Goal: Task Accomplishment & Management: Manage account settings

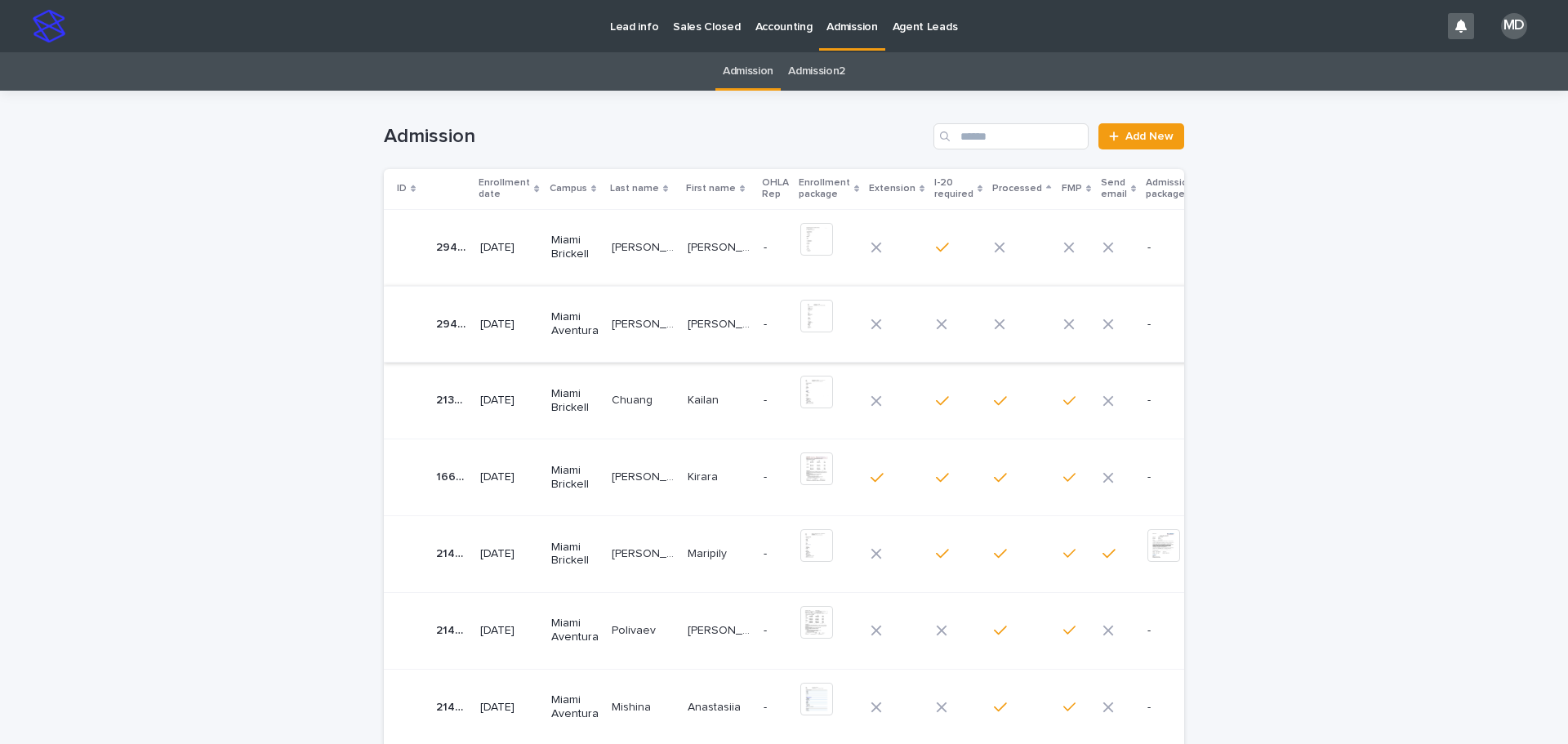
click at [800, 315] on img at bounding box center [817, 316] width 33 height 33
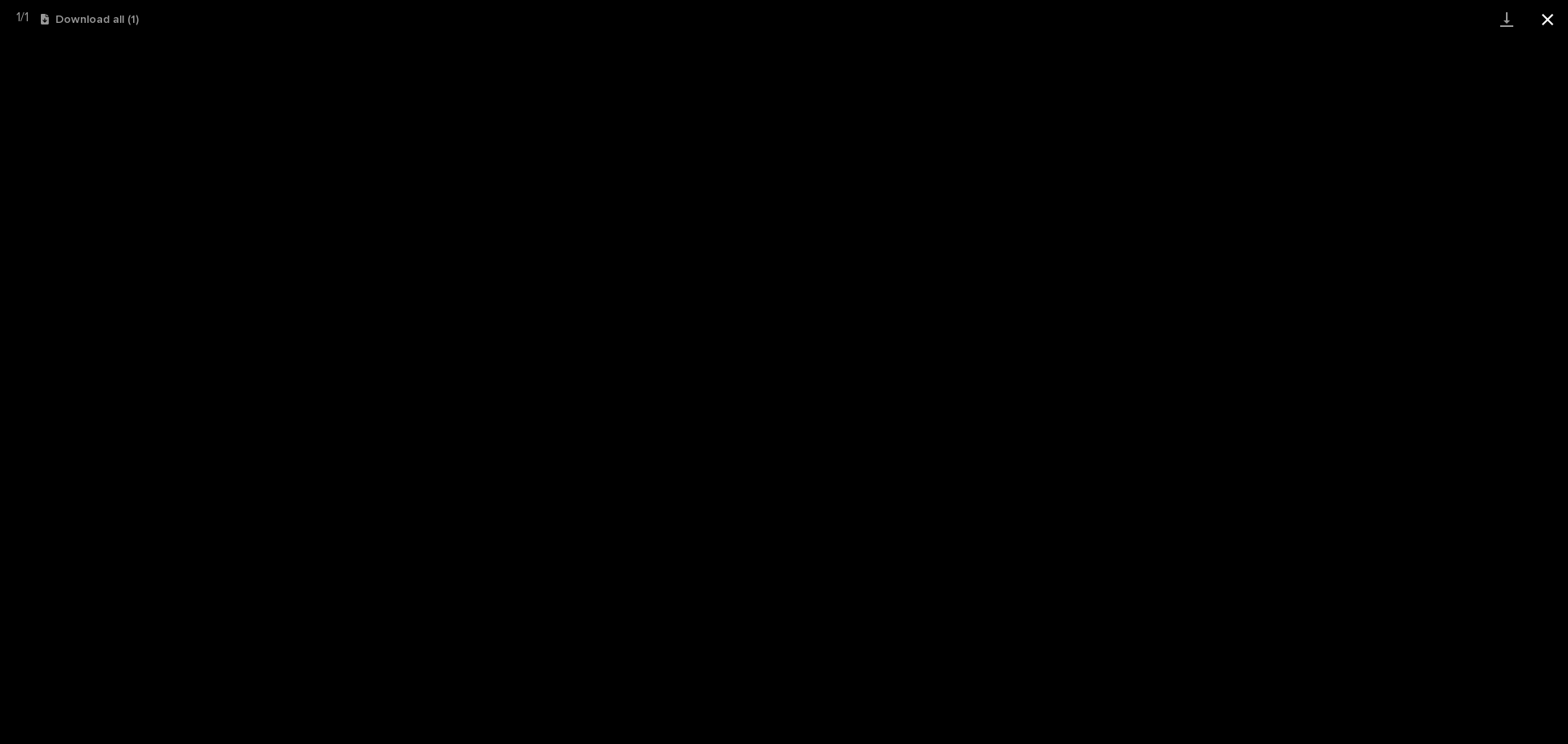
click at [1552, 16] on button "Close gallery" at bounding box center [1547, 19] width 41 height 38
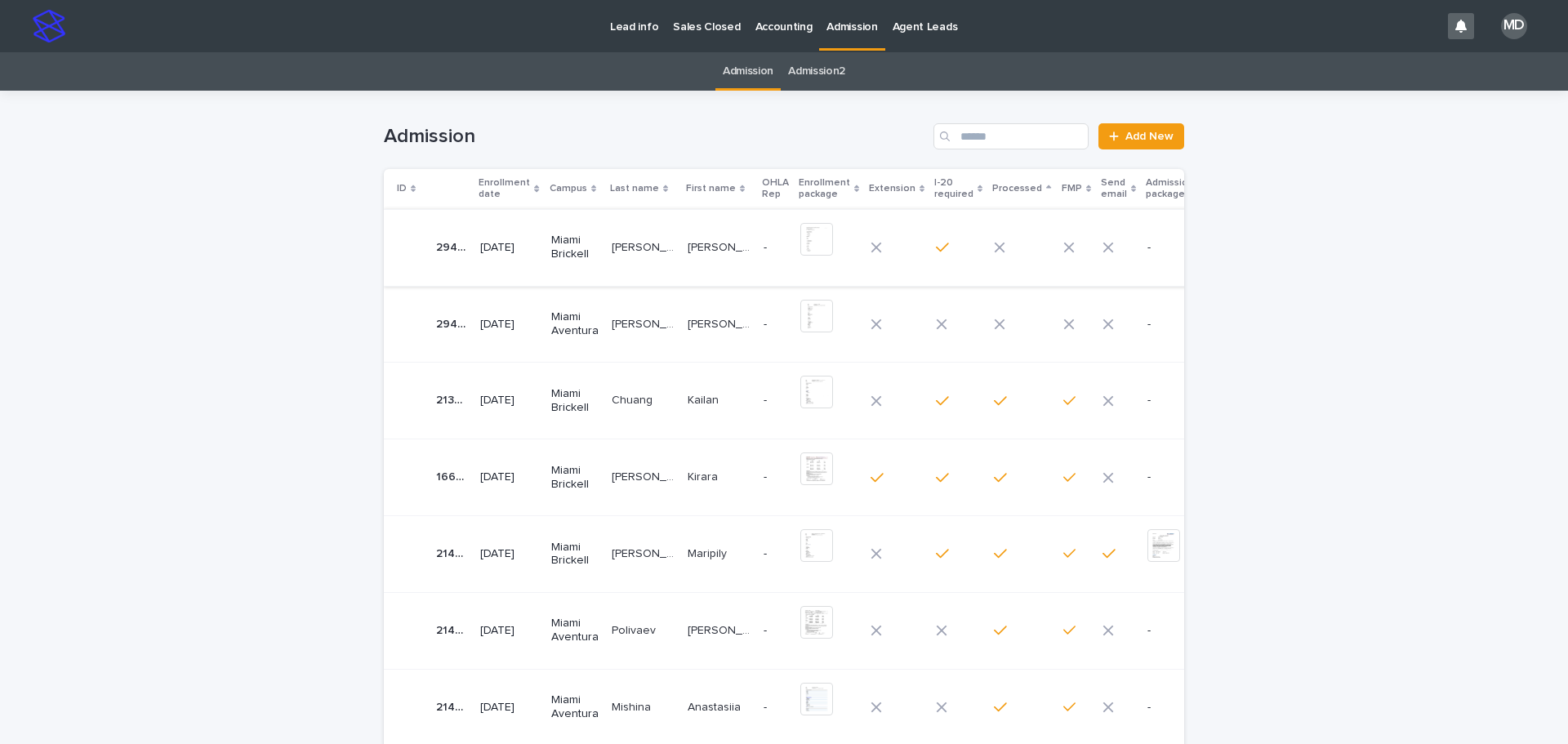
click at [800, 245] on img at bounding box center [817, 239] width 33 height 33
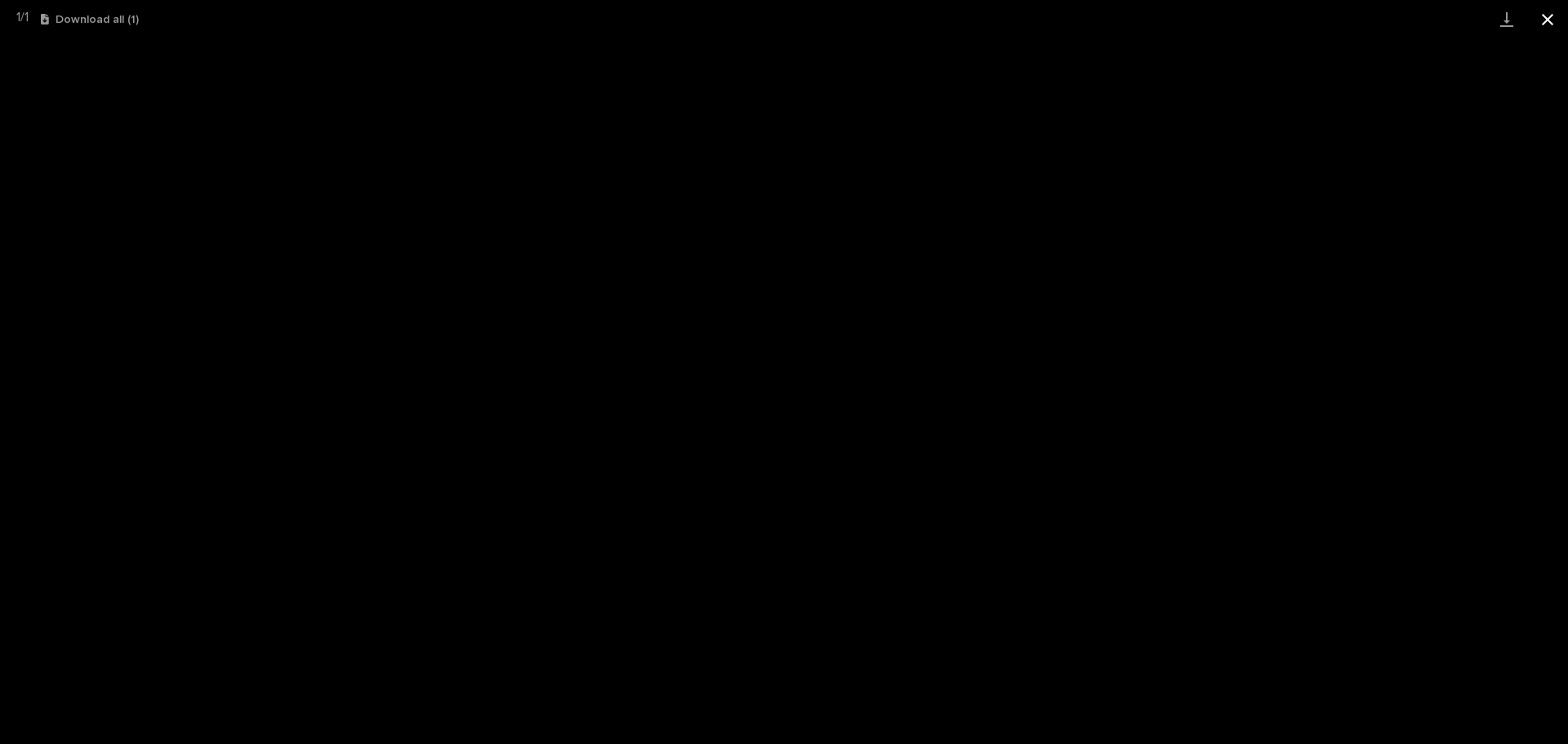
click at [1550, 20] on button "Close gallery" at bounding box center [1547, 19] width 41 height 38
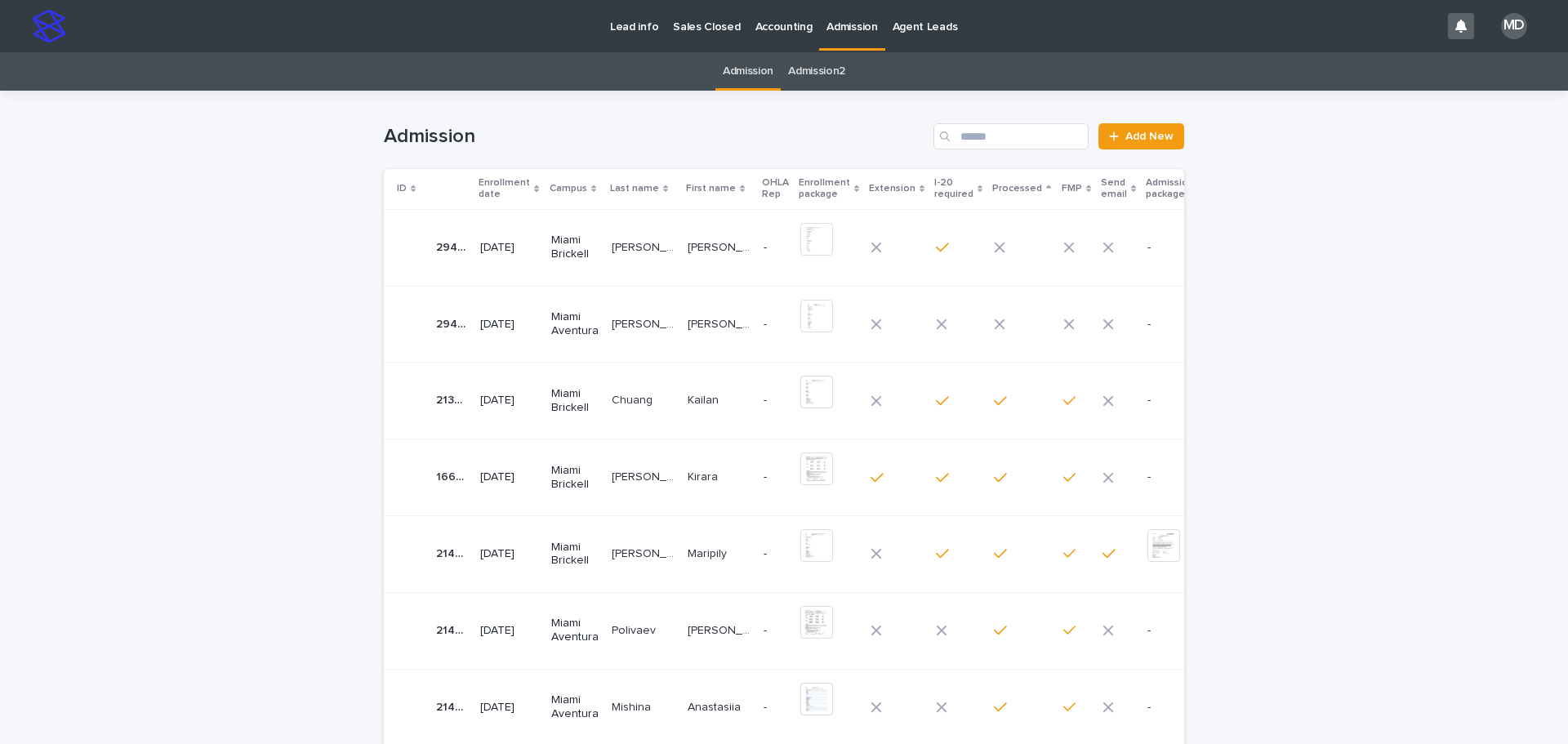
click at [623, 245] on p "[PERSON_NAME]" at bounding box center [645, 246] width 67 height 17
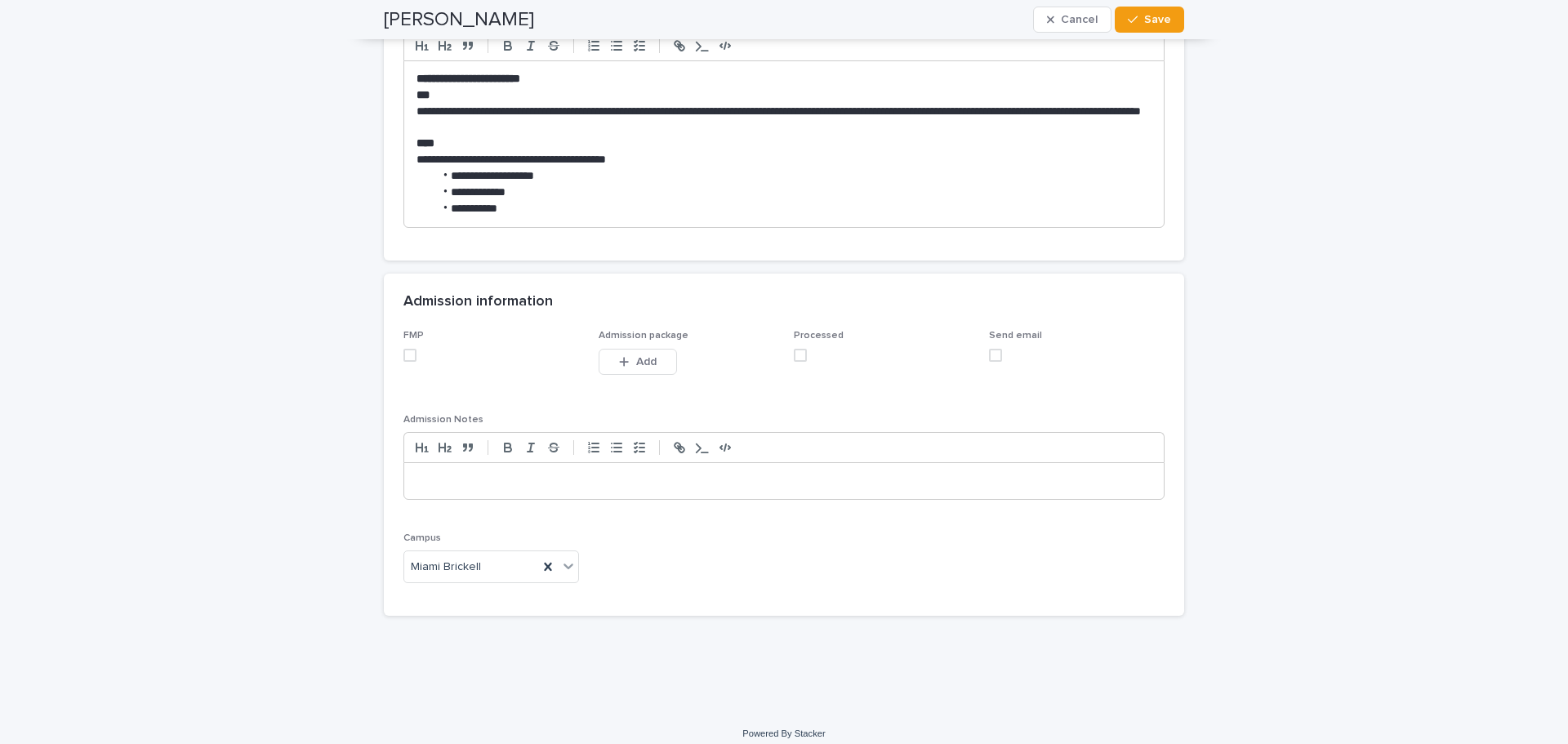
scroll to position [1525, 0]
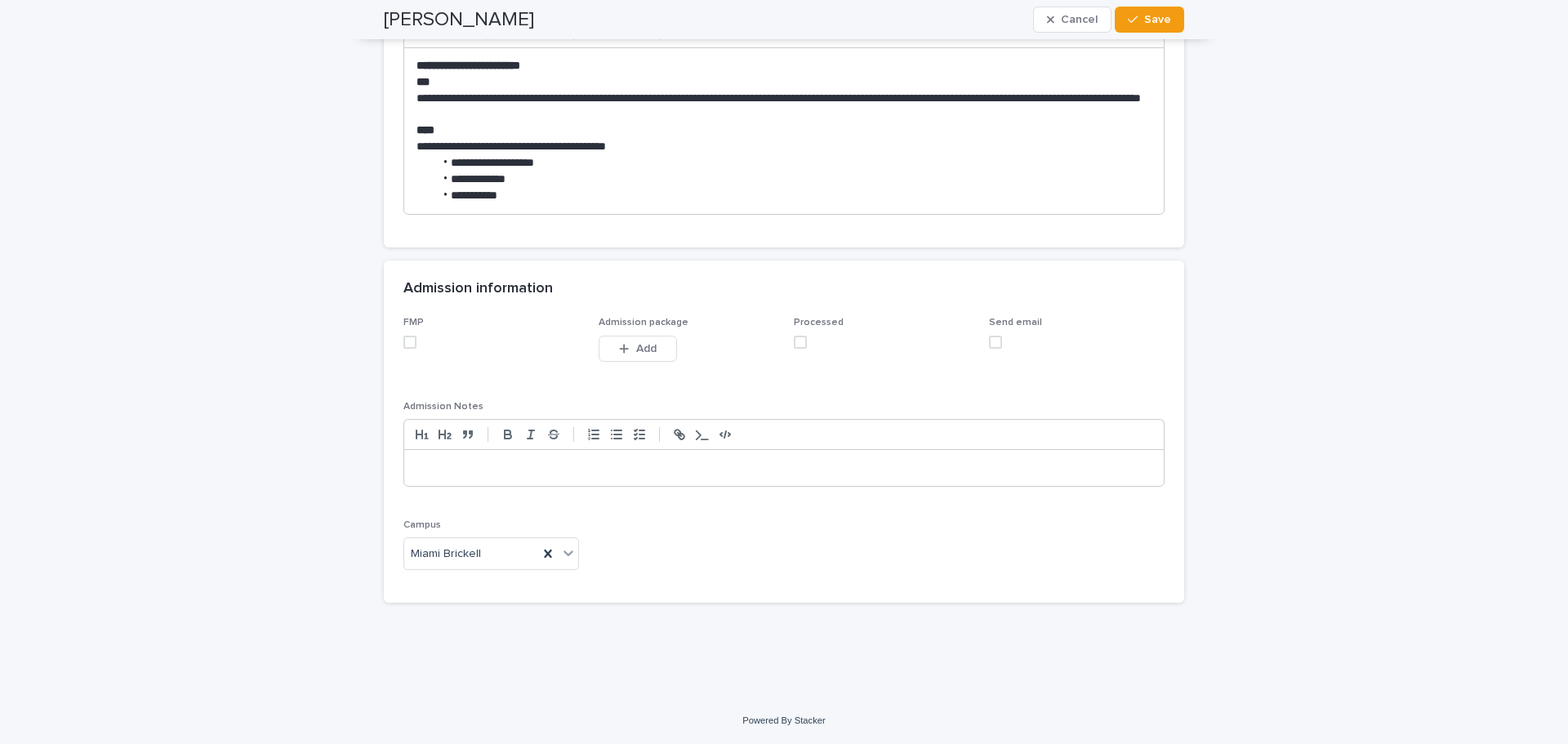
click at [404, 340] on span at bounding box center [410, 341] width 13 height 13
click at [794, 340] on span at bounding box center [800, 341] width 13 height 13
click at [1153, 27] on button "Save" at bounding box center [1150, 20] width 69 height 26
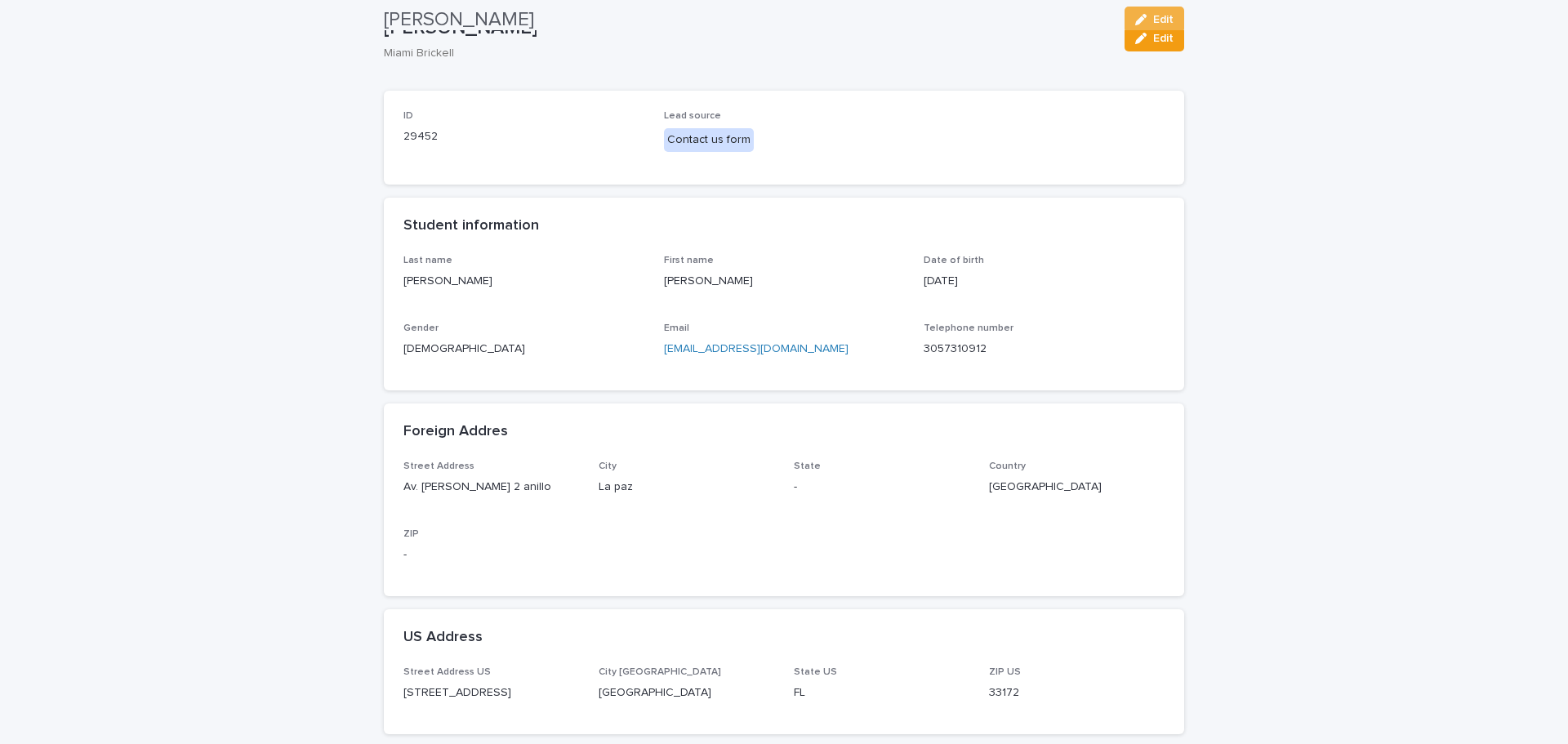
scroll to position [0, 0]
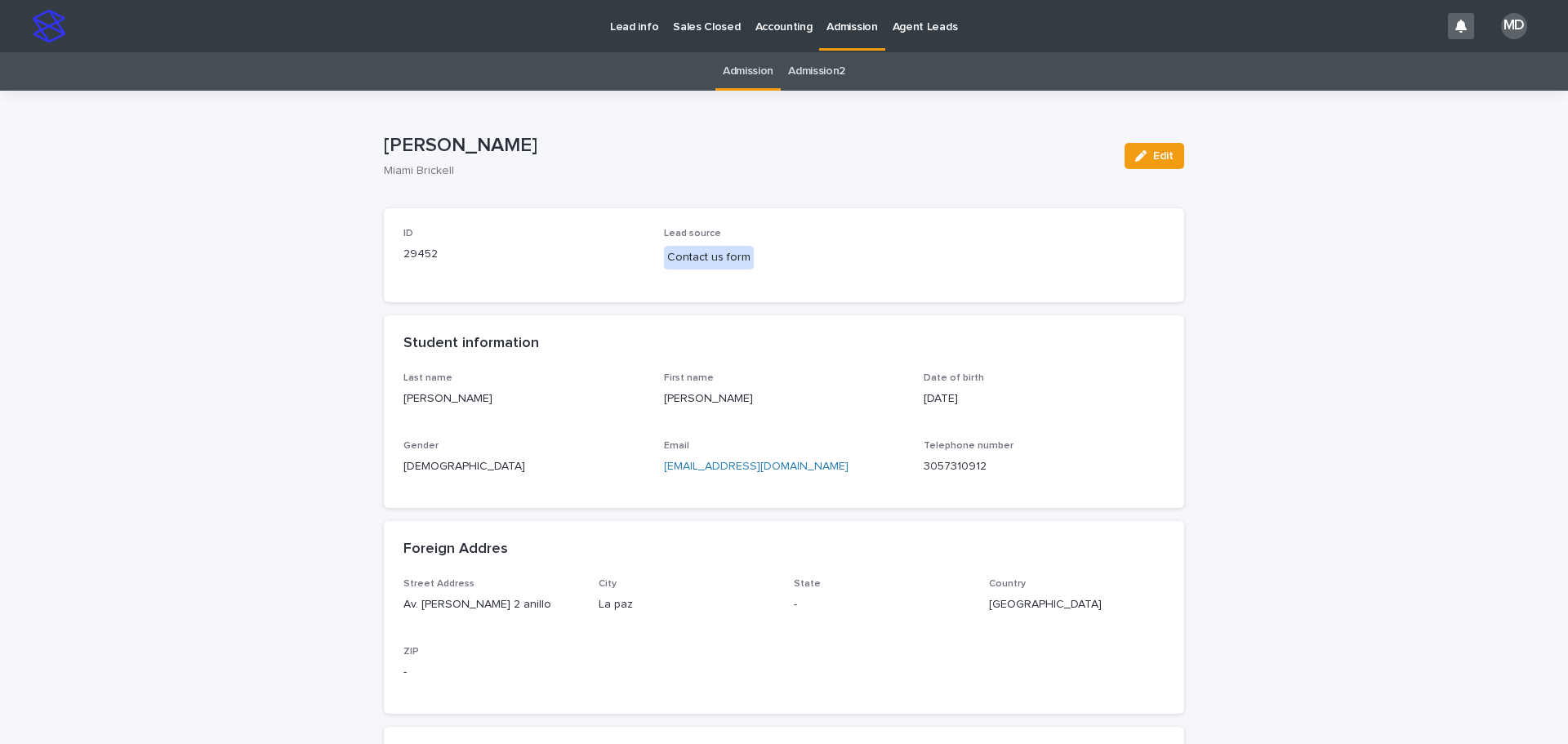
click at [742, 73] on link "Admission" at bounding box center [748, 71] width 51 height 38
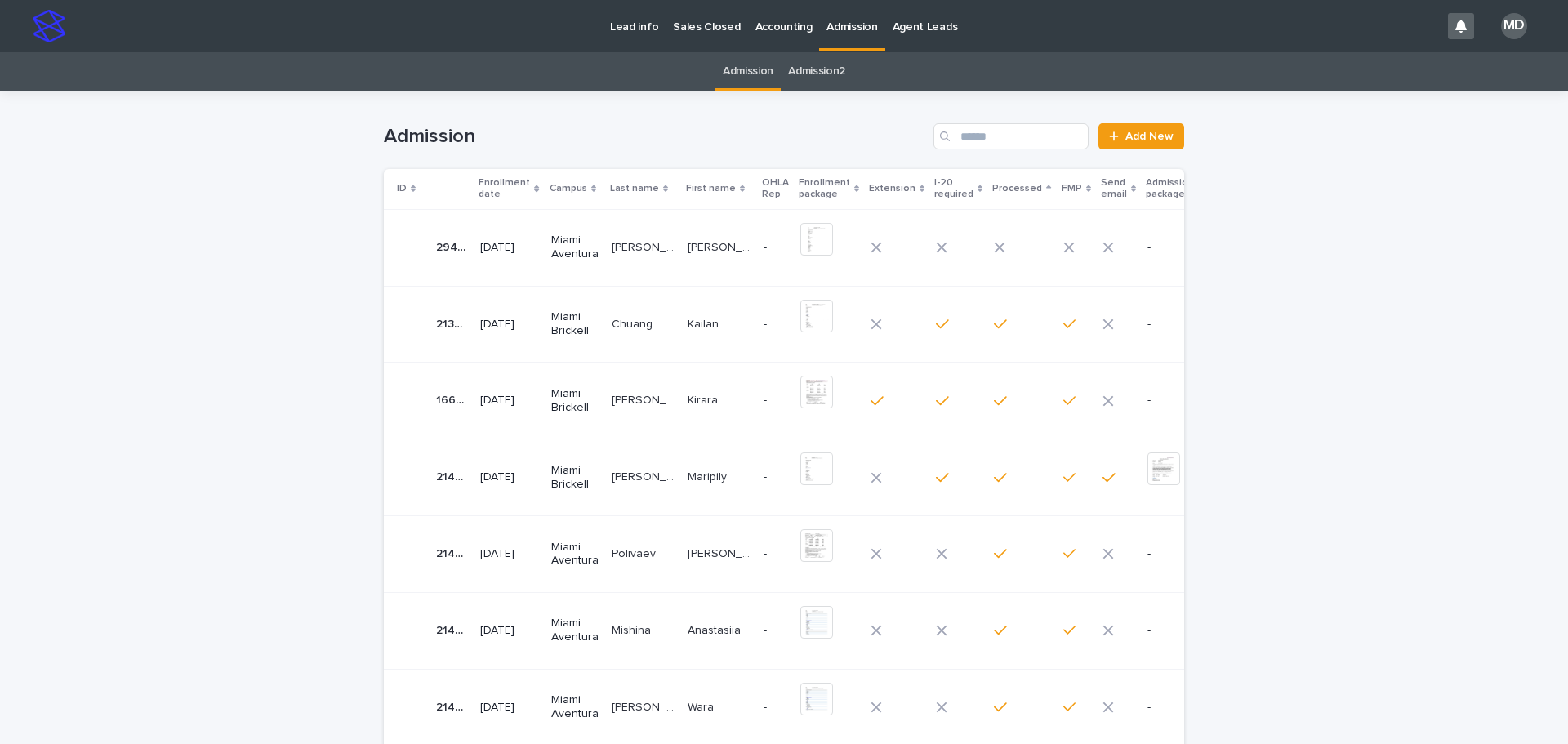
click at [619, 244] on p "[PERSON_NAME] [PERSON_NAME]" at bounding box center [645, 246] width 67 height 17
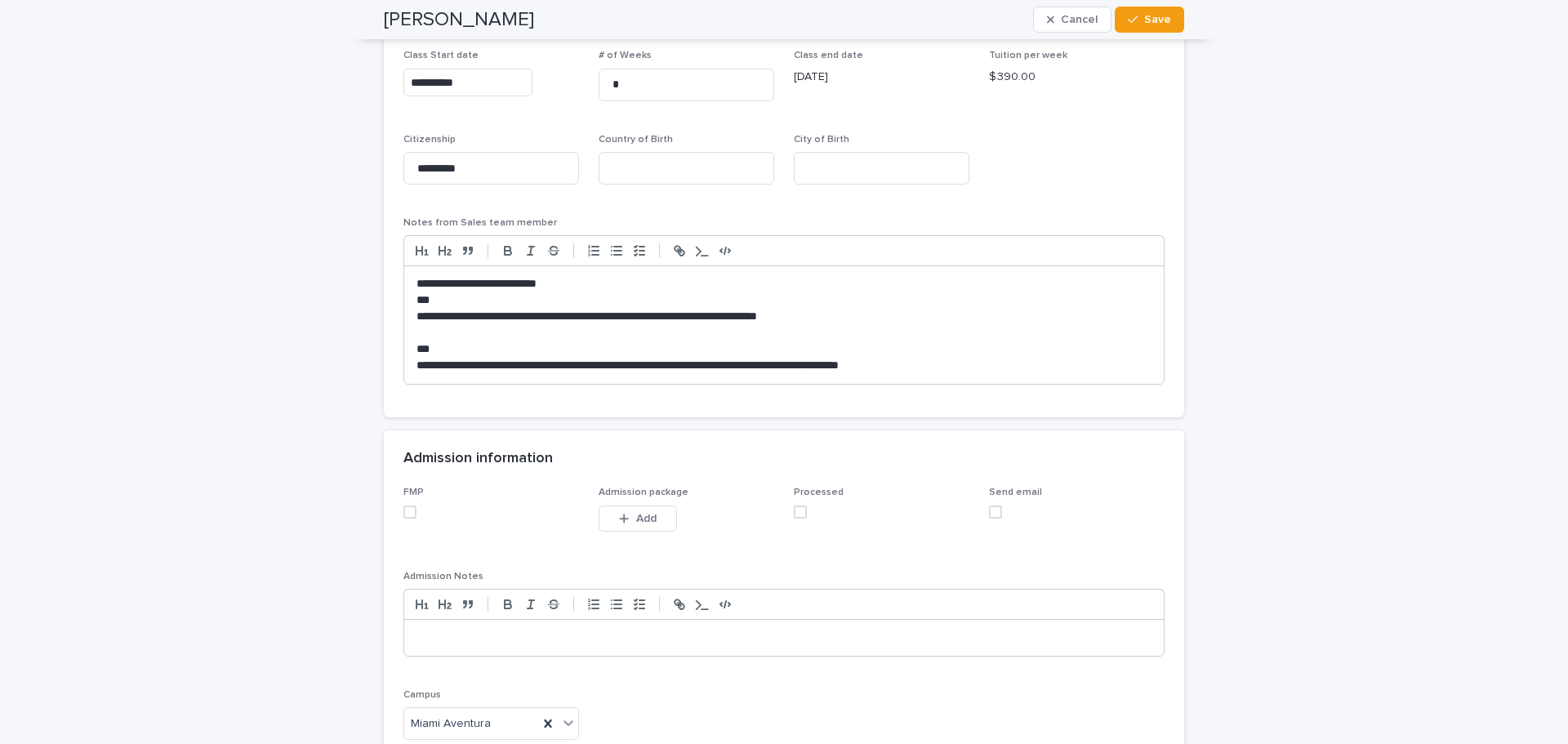
scroll to position [1447, 0]
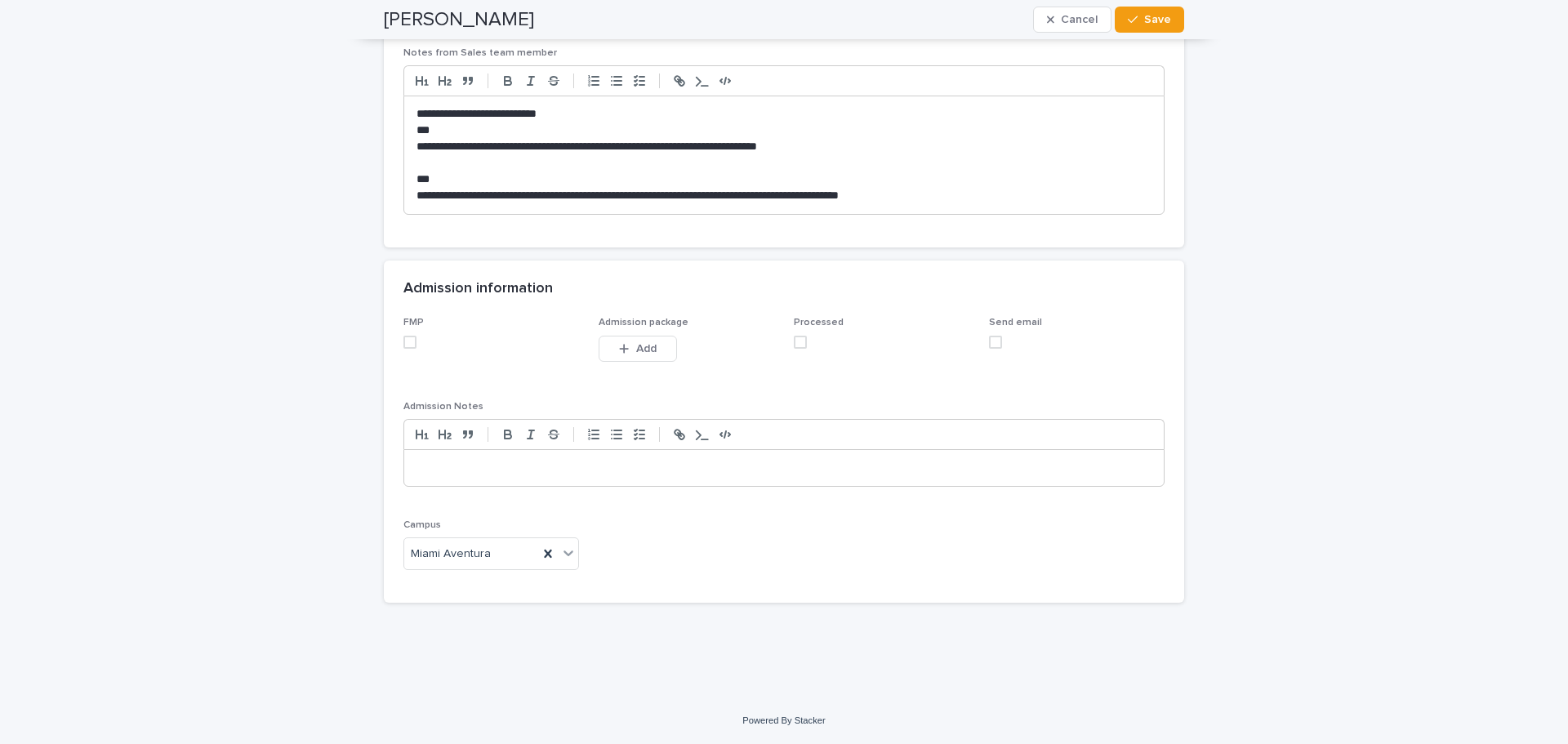
click at [406, 341] on span at bounding box center [410, 341] width 13 height 13
click at [794, 347] on span at bounding box center [800, 341] width 13 height 13
click at [1161, 25] on button "Save" at bounding box center [1150, 20] width 69 height 26
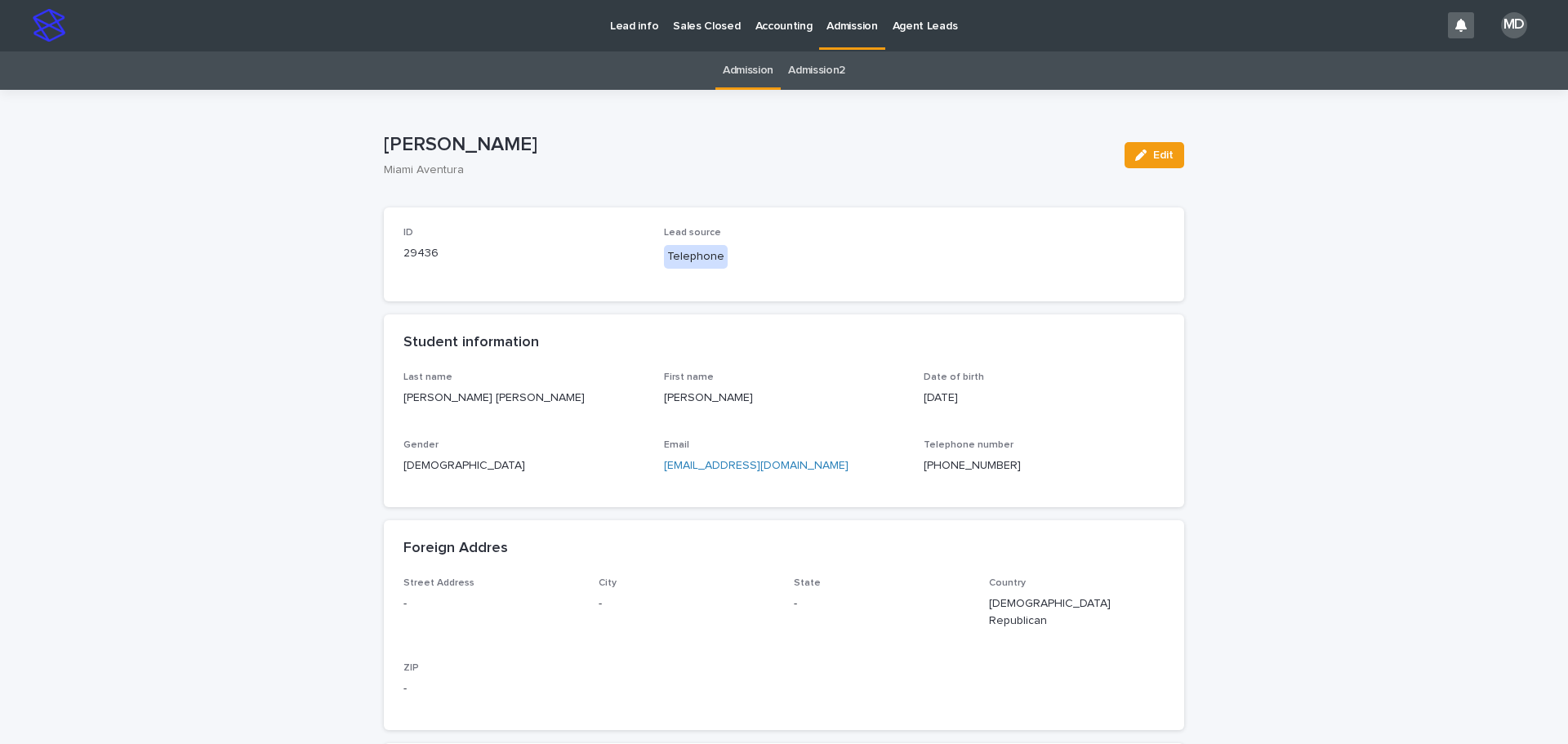
scroll to position [0, 0]
click at [752, 74] on link "Admission" at bounding box center [748, 71] width 51 height 38
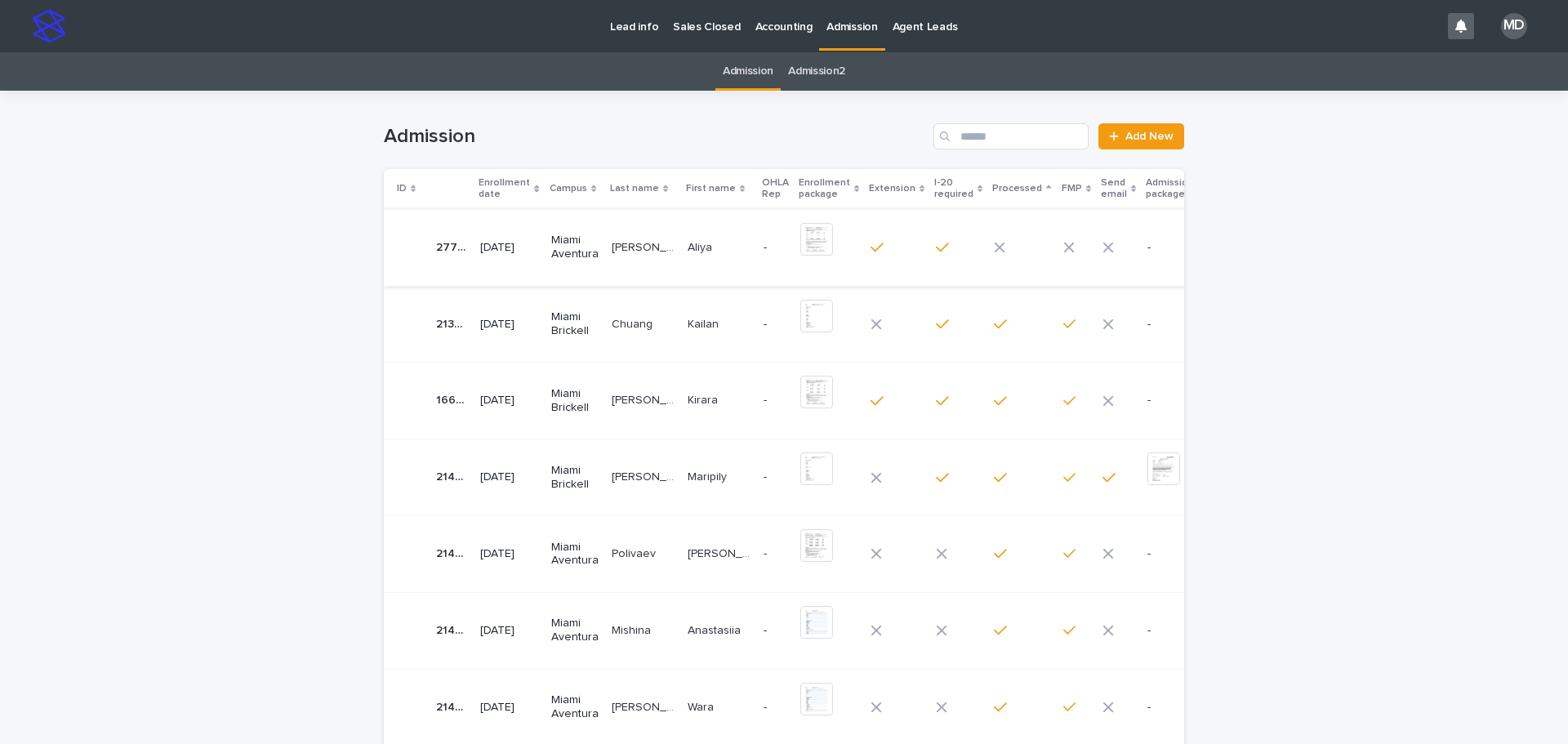
click at [800, 245] on img at bounding box center [817, 239] width 33 height 33
click at [625, 248] on p "[PERSON_NAME]" at bounding box center [645, 246] width 67 height 17
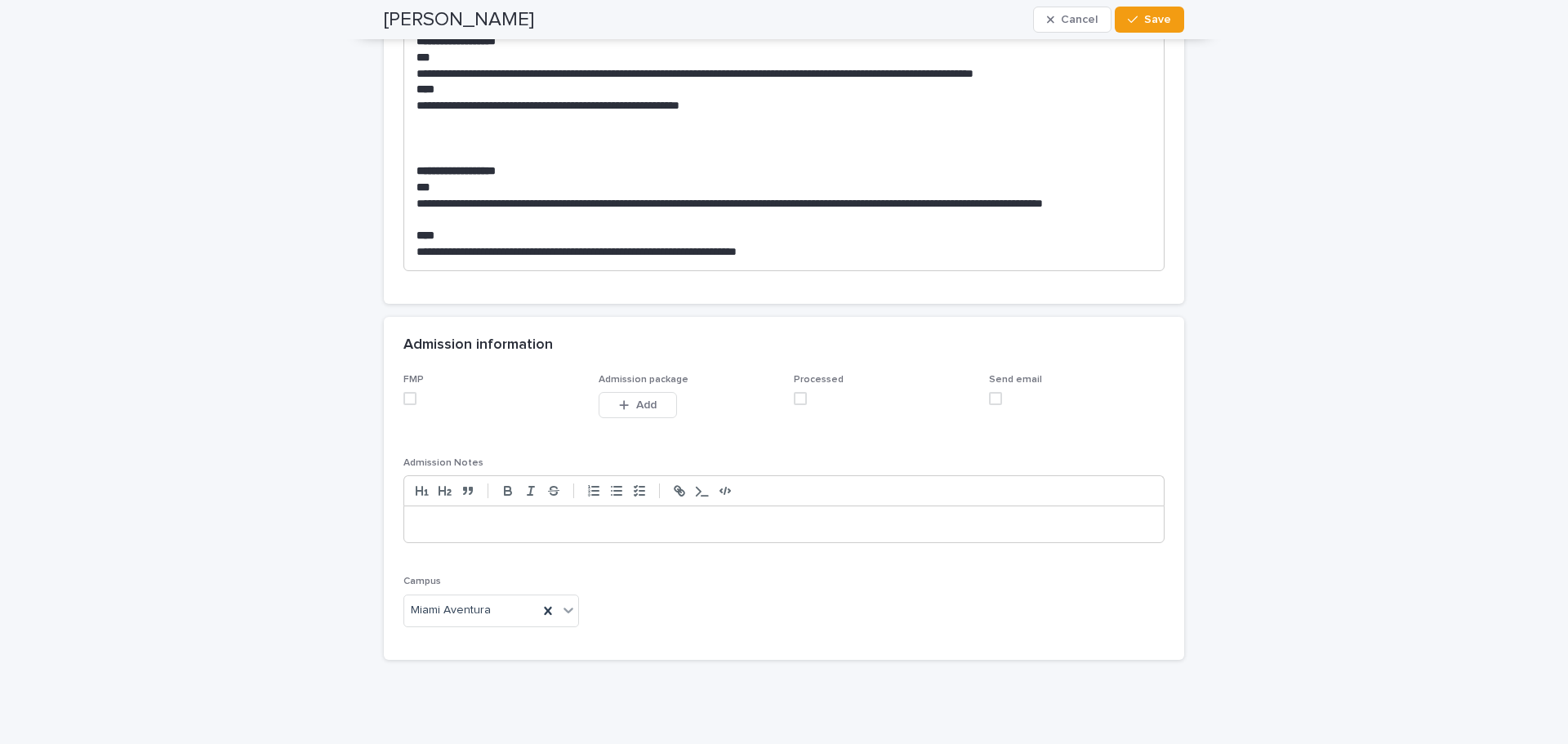
scroll to position [1606, 0]
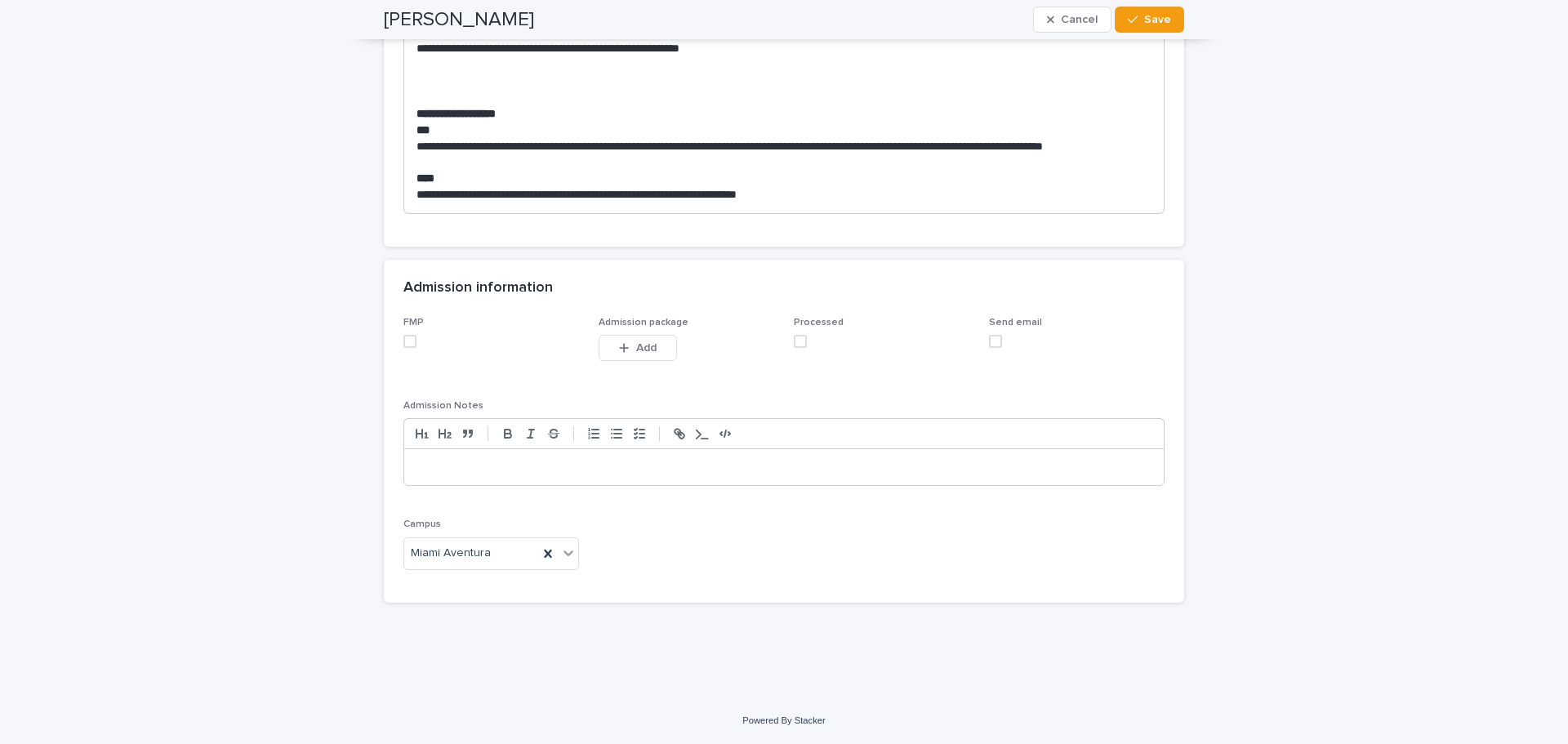
click at [407, 339] on span at bounding box center [410, 340] width 13 height 13
click at [794, 340] on span at bounding box center [800, 340] width 13 height 13
click at [1160, 22] on span "Save" at bounding box center [1157, 19] width 27 height 11
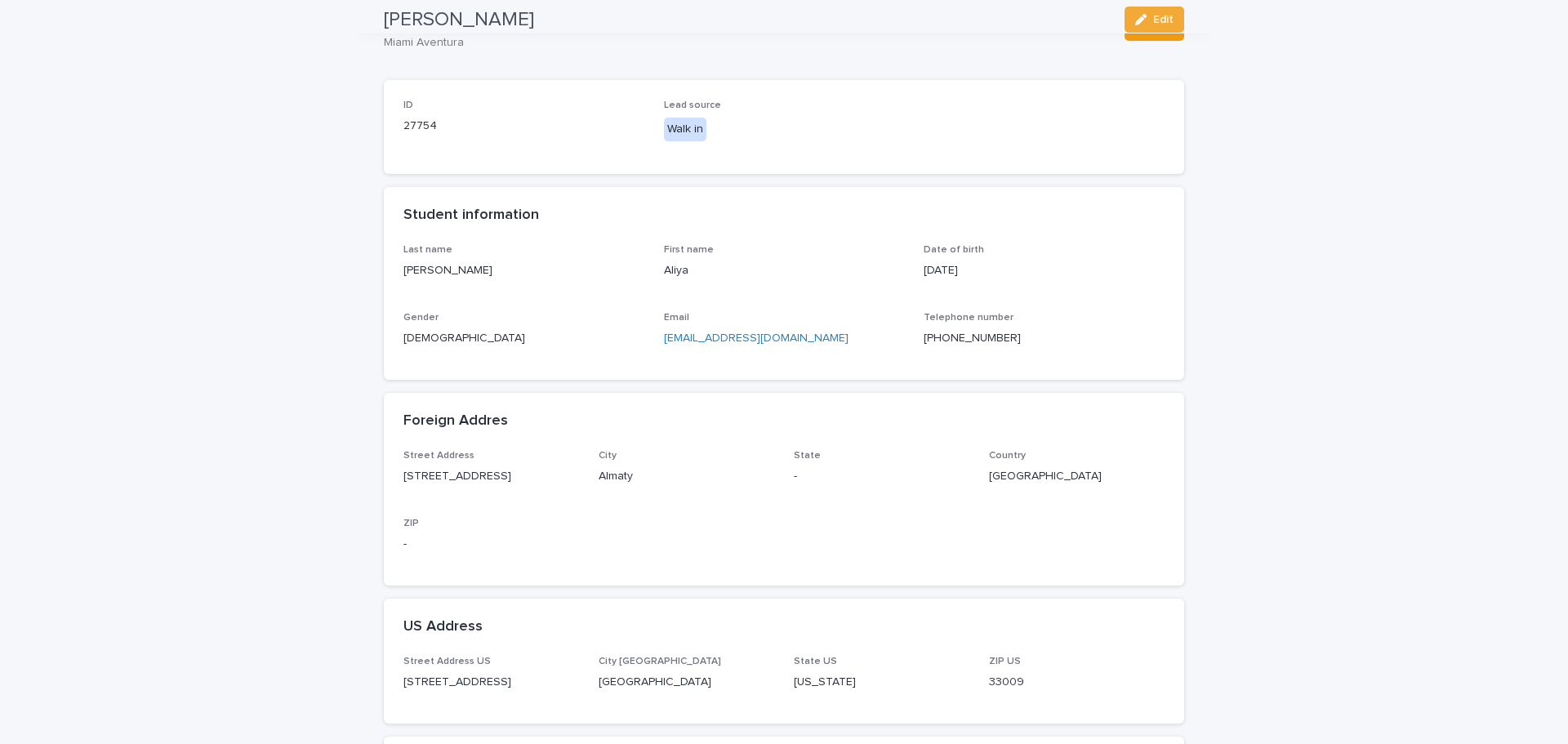
scroll to position [0, 0]
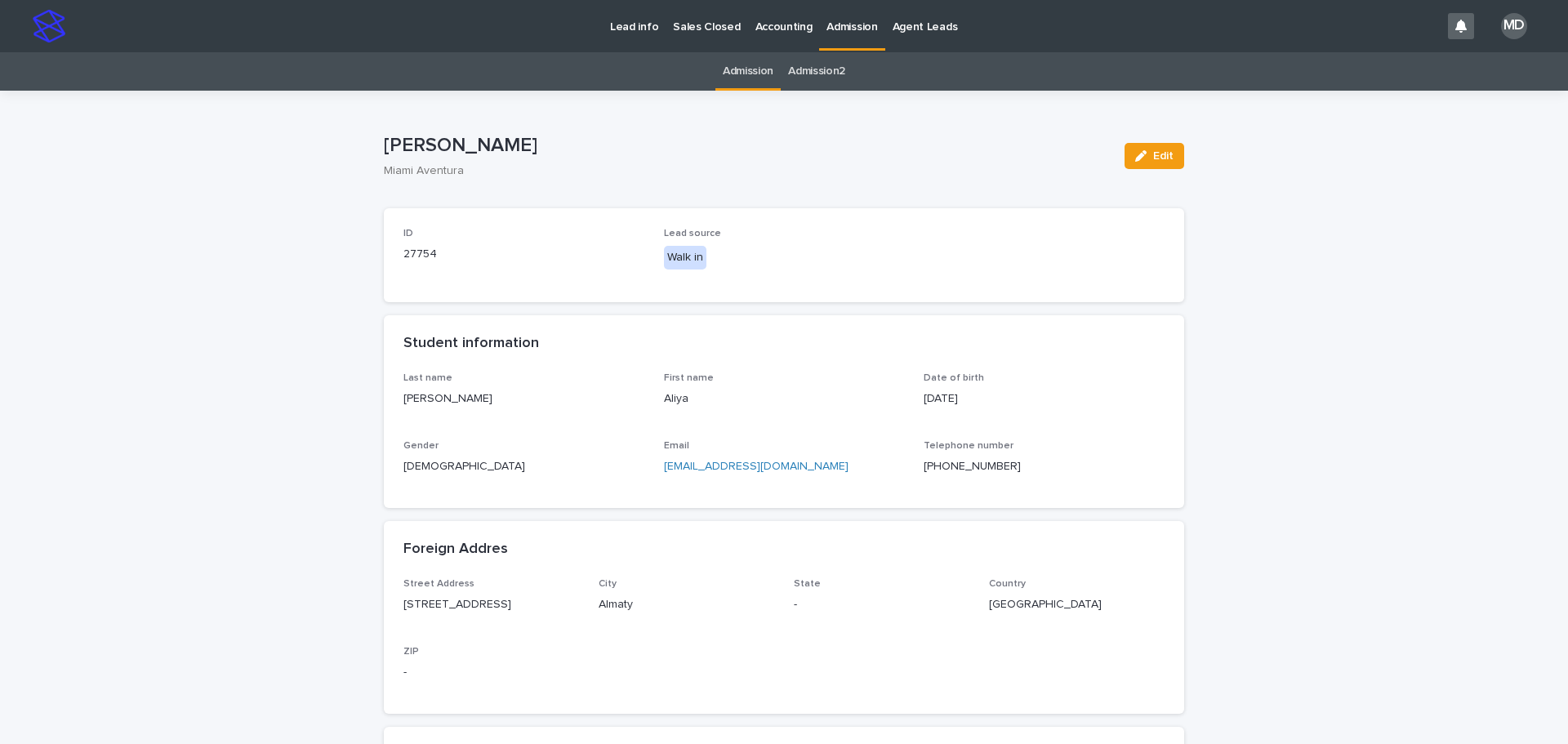
click at [746, 67] on link "Admission" at bounding box center [748, 71] width 51 height 38
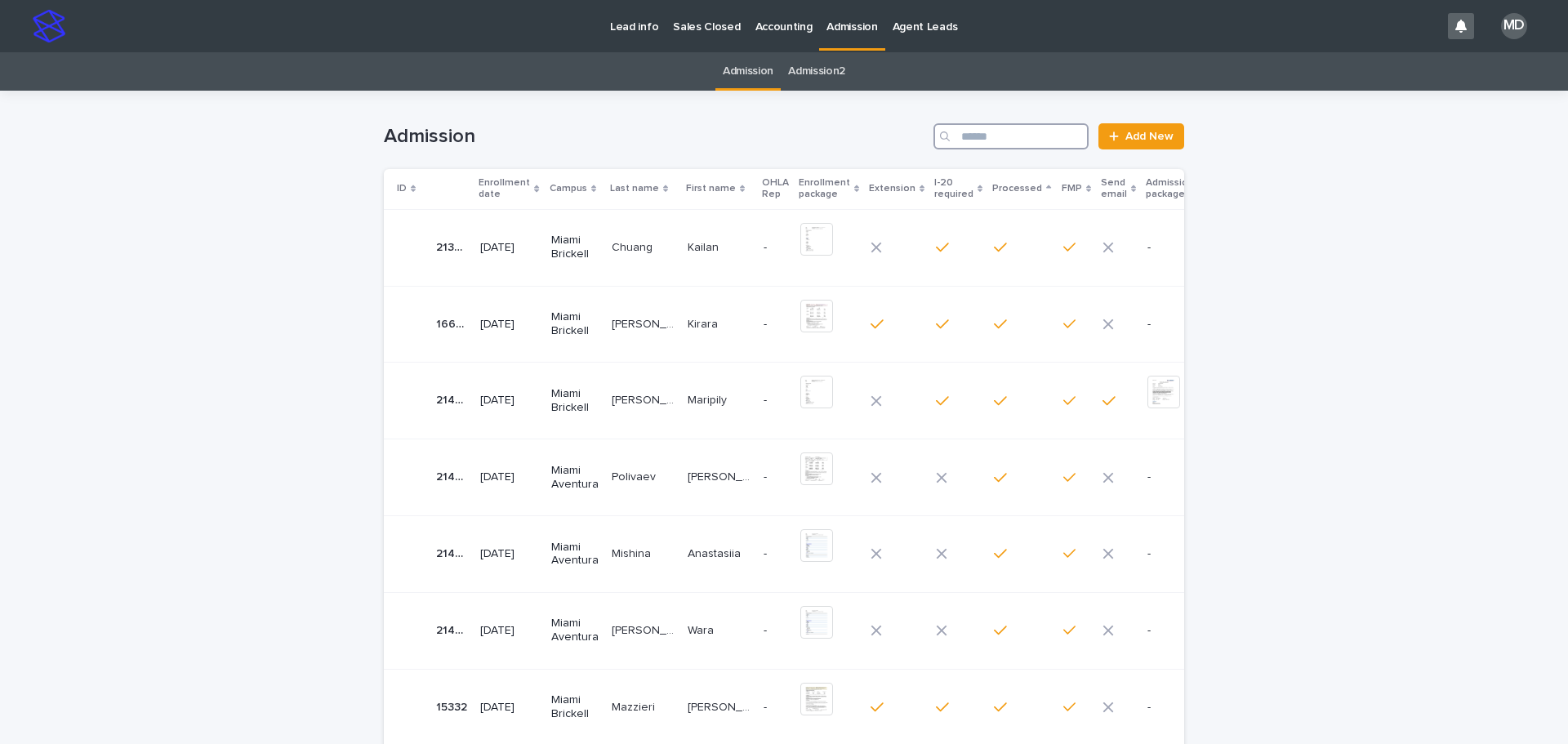
click at [998, 137] on input "Search" at bounding box center [1011, 137] width 156 height 26
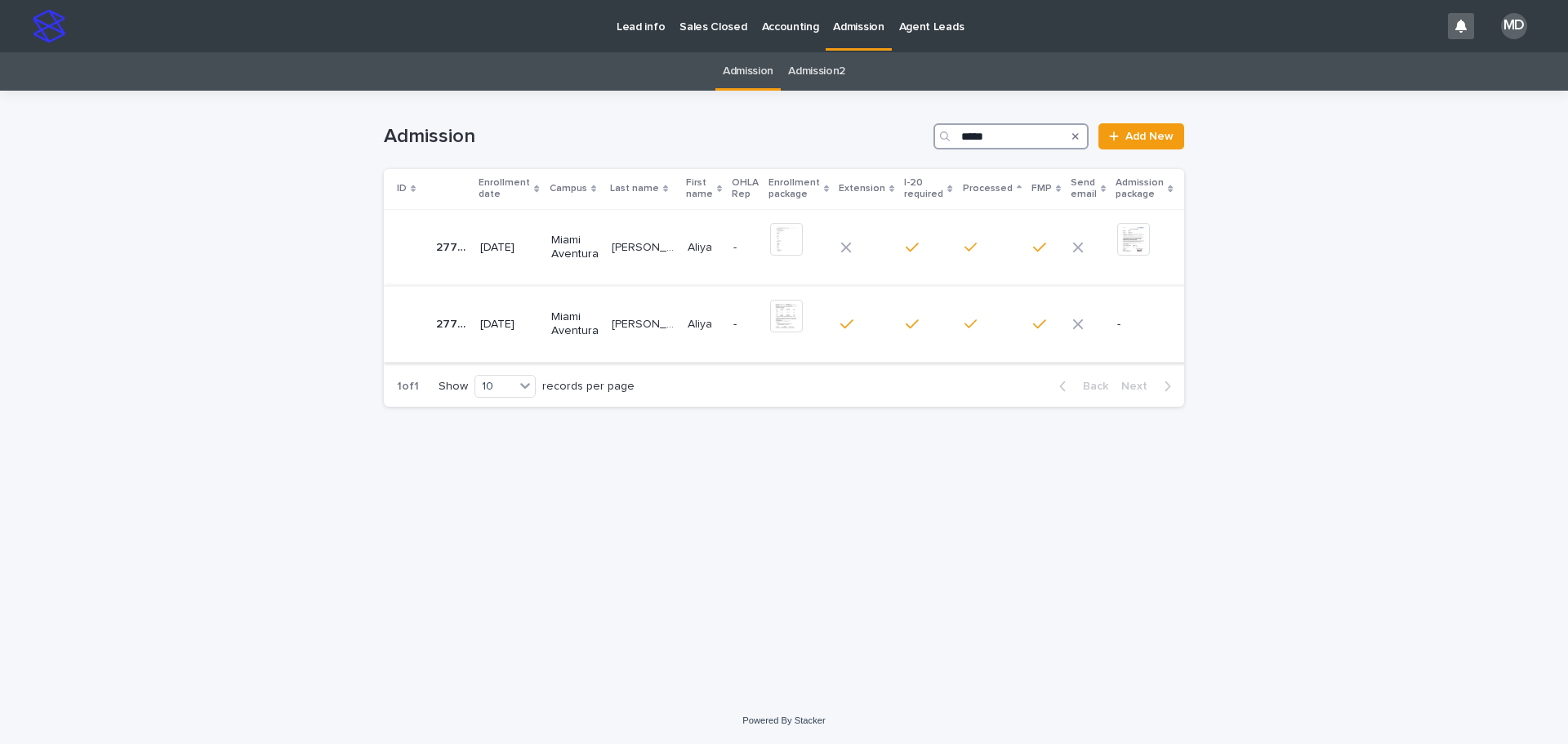
type input "*****"
click at [650, 321] on p at bounding box center [643, 325] width 63 height 14
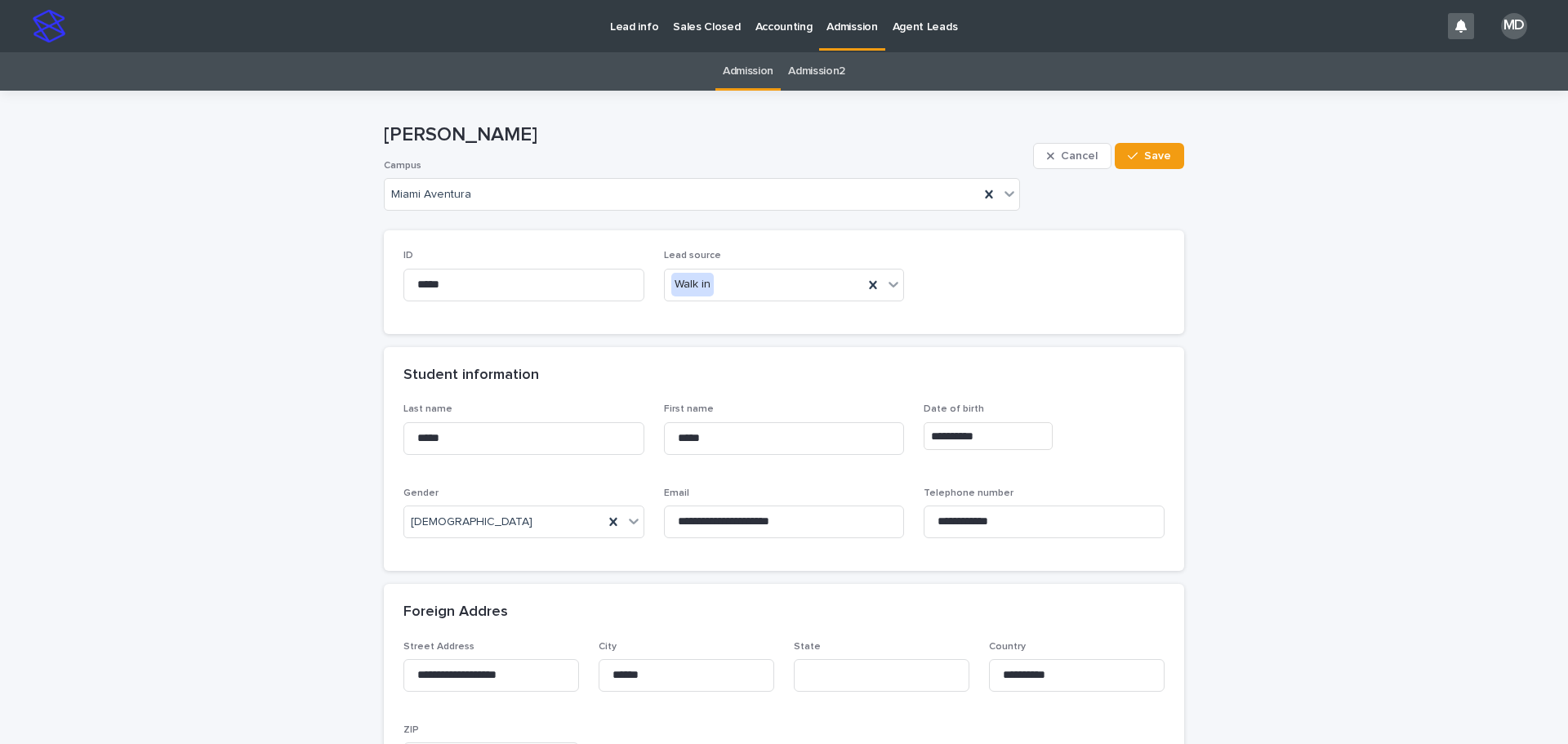
click at [746, 73] on link "Admission" at bounding box center [748, 71] width 51 height 38
